Goal: Find specific page/section: Find specific page/section

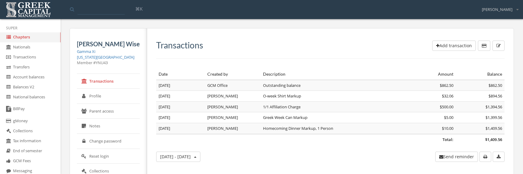
click at [24, 38] on link "Chapters" at bounding box center [30, 37] width 60 height 10
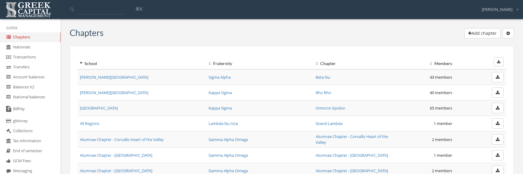
click at [497, 64] on icon "button" at bounding box center [498, 62] width 3 height 4
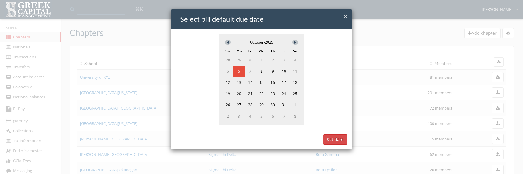
click at [334, 139] on button "Set date" at bounding box center [335, 139] width 24 height 10
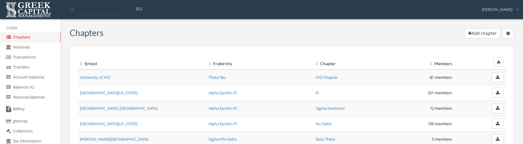
click at [497, 62] on icon "button" at bounding box center [498, 62] width 3 height 4
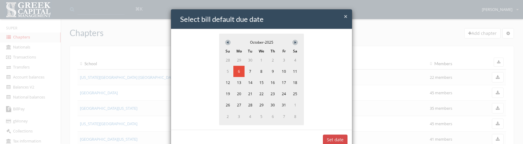
click at [332, 137] on button "Set date" at bounding box center [335, 139] width 24 height 10
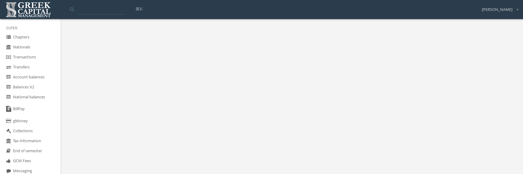
click at [385, 97] on body "Logout Toggle search ⌘K T Zusman Logout Super Chapters Nationals Transactions T…" at bounding box center [261, 87] width 523 height 174
